Goal: Use online tool/utility: Utilize a website feature to perform a specific function

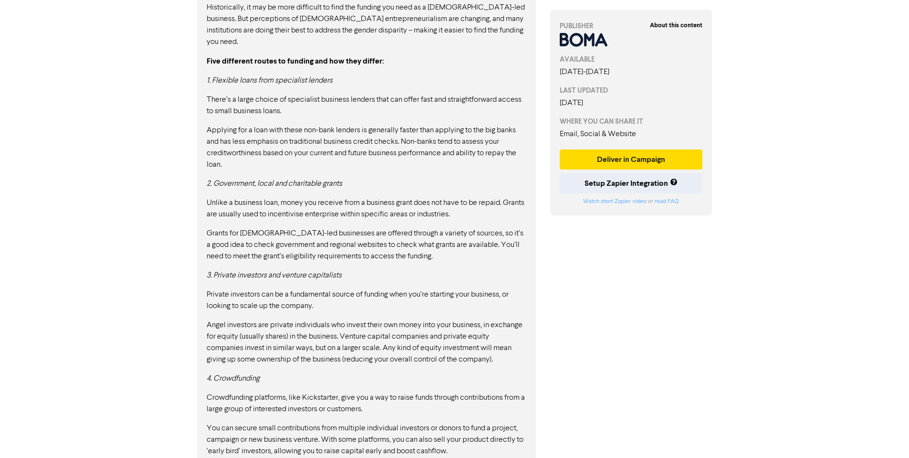
scroll to position [977, 0]
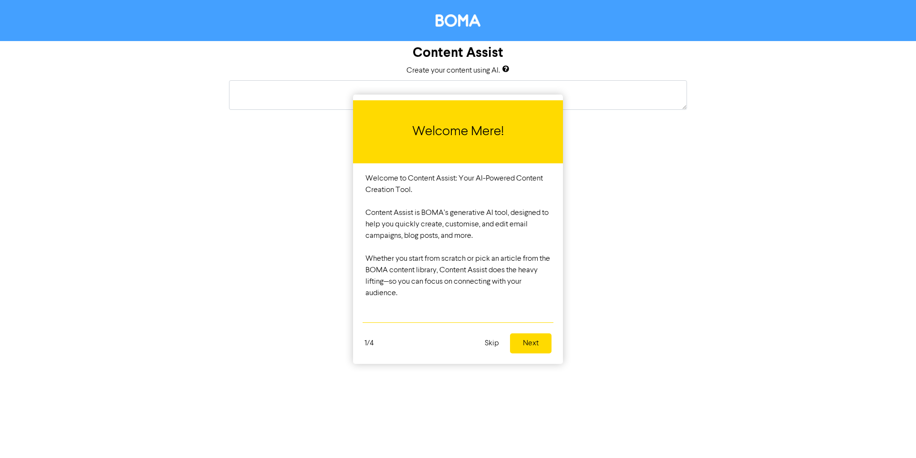
click at [546, 344] on button "Next" at bounding box center [531, 343] width 42 height 20
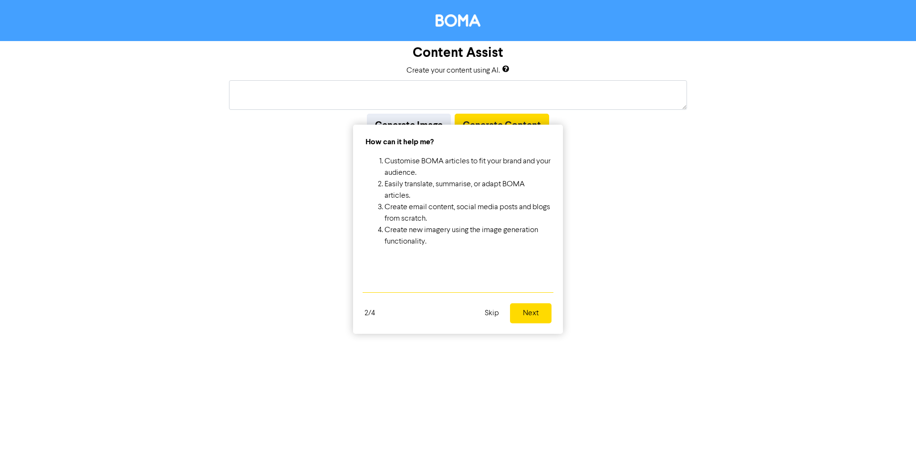
click at [542, 316] on button "Next" at bounding box center [531, 313] width 42 height 20
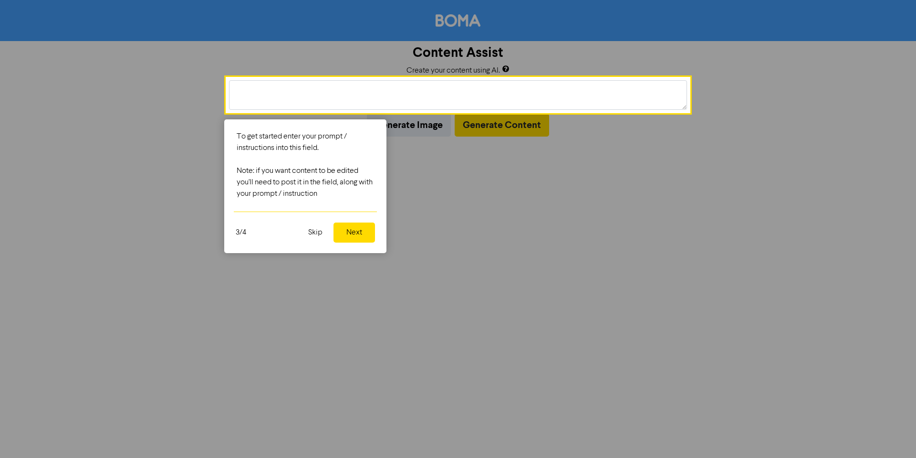
click at [355, 231] on button "Next" at bounding box center [355, 232] width 42 height 20
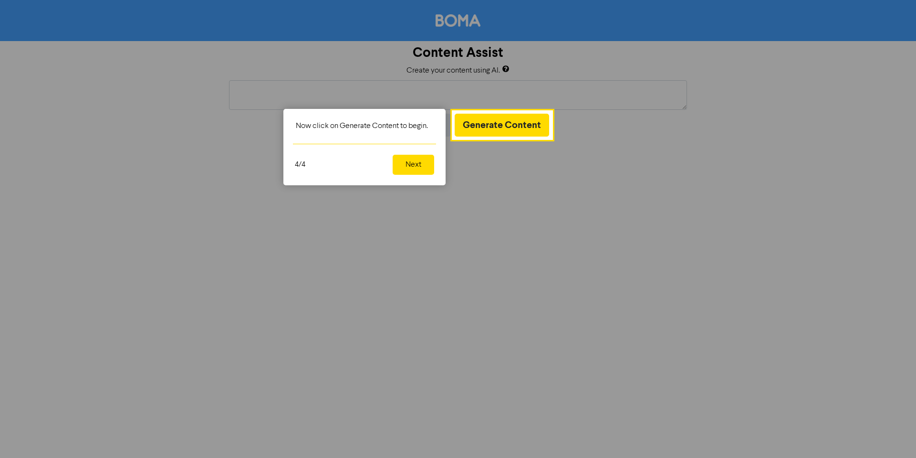
click at [411, 168] on button "Next" at bounding box center [414, 165] width 42 height 20
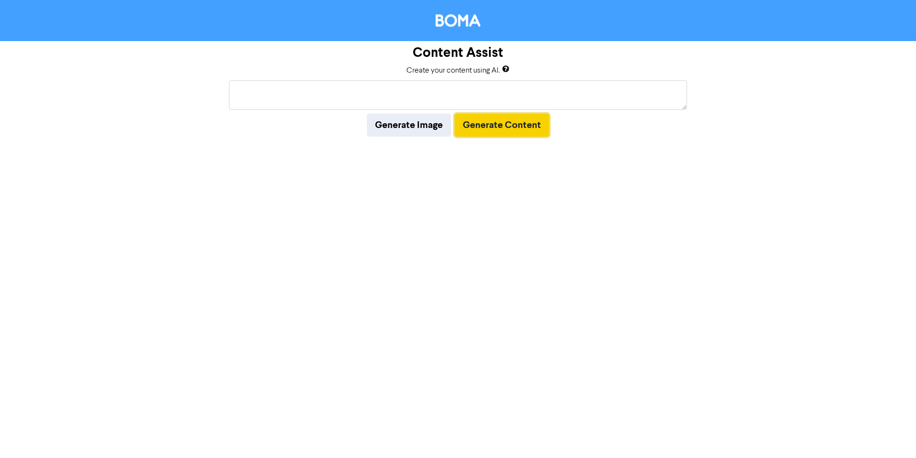
click at [490, 128] on button "Generate Content" at bounding box center [502, 125] width 94 height 23
